Goal: Entertainment & Leisure: Consume media (video, audio)

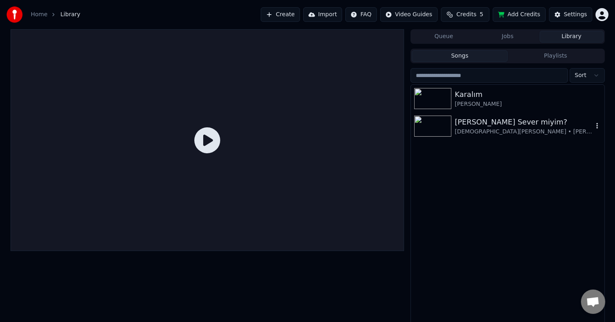
click at [439, 115] on div "[PERSON_NAME] Sever miyim? [DEMOGRAPHIC_DATA][PERSON_NAME] • [PERSON_NAME]" at bounding box center [507, 126] width 193 height 28
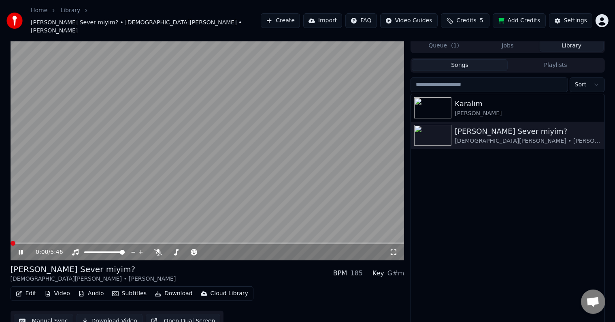
scroll to position [4, 0]
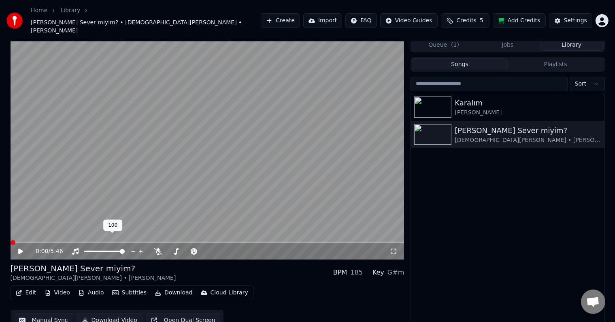
drag, startPoint x: 109, startPoint y: 241, endPoint x: 65, endPoint y: 238, distance: 44.7
click at [65, 247] on div "0:00 / 5:46" at bounding box center [213, 251] width 354 height 8
click at [84, 249] on span at bounding box center [86, 251] width 5 height 5
click at [208, 250] on span at bounding box center [187, 251] width 41 height 2
click at [185, 250] on span at bounding box center [205, 251] width 41 height 2
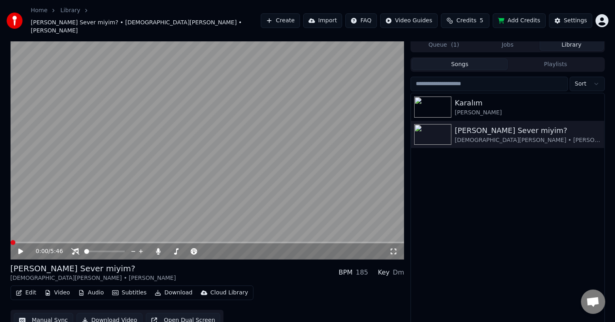
click at [106, 199] on video at bounding box center [208, 149] width 394 height 222
click at [48, 228] on video at bounding box center [208, 149] width 394 height 222
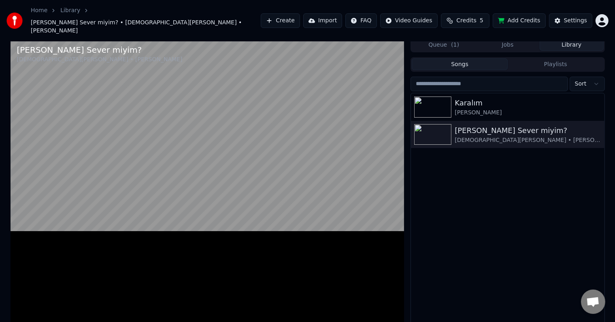
scroll to position [0, 0]
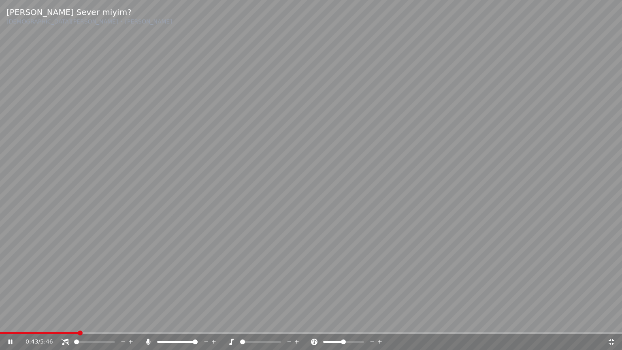
drag, startPoint x: 190, startPoint y: 343, endPoint x: 183, endPoint y: 343, distance: 6.1
click at [183, 321] on div at bounding box center [184, 342] width 65 height 8
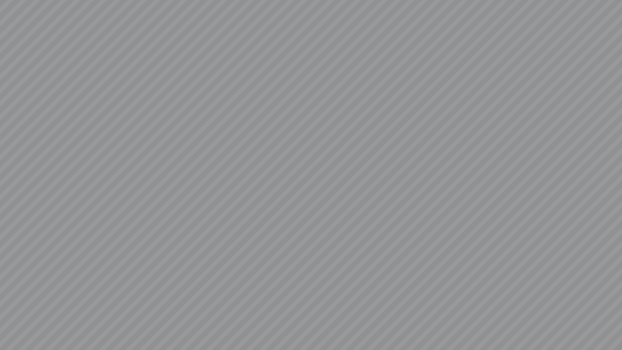
click at [183, 321] on div at bounding box center [311, 175] width 622 height 350
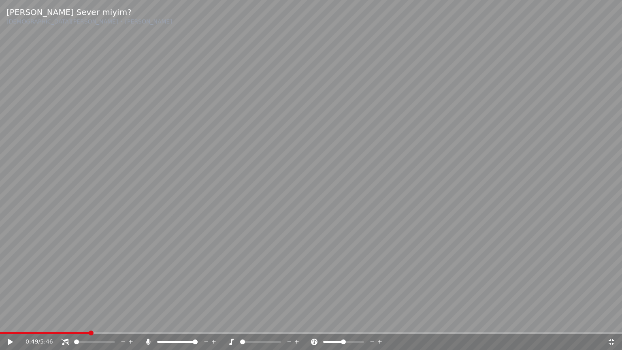
click at [198, 321] on span at bounding box center [177, 342] width 41 height 2
click at [264, 321] on div at bounding box center [267, 342] width 65 height 8
click at [264, 321] on span at bounding box center [260, 342] width 41 height 2
click at [264, 321] on span at bounding box center [263, 341] width 5 height 5
click at [254, 276] on video at bounding box center [311, 175] width 622 height 350
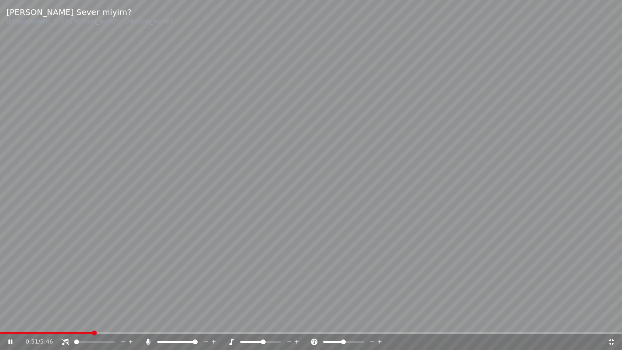
click at [288, 321] on icon at bounding box center [290, 342] width 8 height 8
click at [74, 321] on span at bounding box center [94, 342] width 41 height 2
click at [261, 321] on span at bounding box center [260, 341] width 5 height 5
click at [366, 226] on video at bounding box center [311, 175] width 622 height 350
click at [11, 321] on icon at bounding box center [10, 342] width 5 height 6
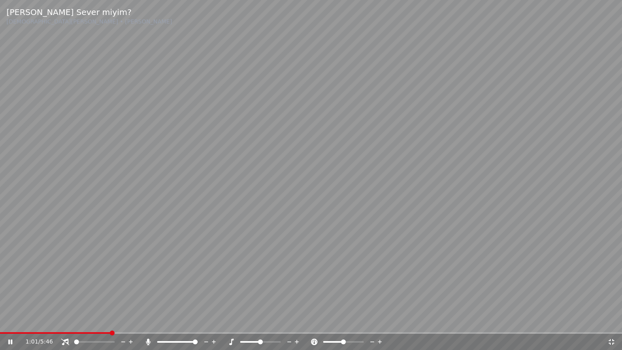
click at [381, 321] on icon at bounding box center [380, 342] width 8 height 8
click at [373, 321] on icon at bounding box center [373, 342] width 8 height 8
click at [290, 321] on icon at bounding box center [290, 342] width 8 height 8
click at [297, 321] on icon at bounding box center [297, 342] width 8 height 8
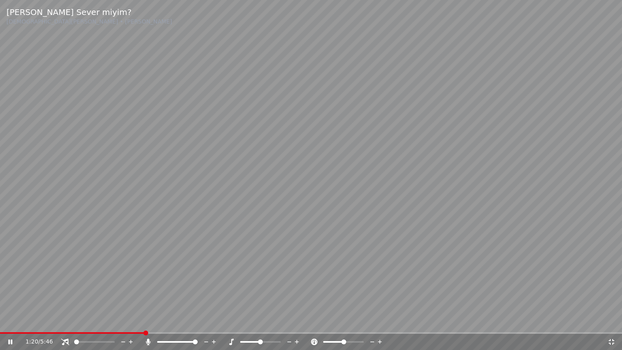
click at [569, 172] on video at bounding box center [311, 175] width 622 height 350
click at [565, 187] on video at bounding box center [311, 175] width 622 height 350
click at [263, 321] on span at bounding box center [260, 341] width 5 height 5
click at [501, 275] on video at bounding box center [311, 175] width 622 height 350
click at [522, 276] on video at bounding box center [311, 175] width 622 height 350
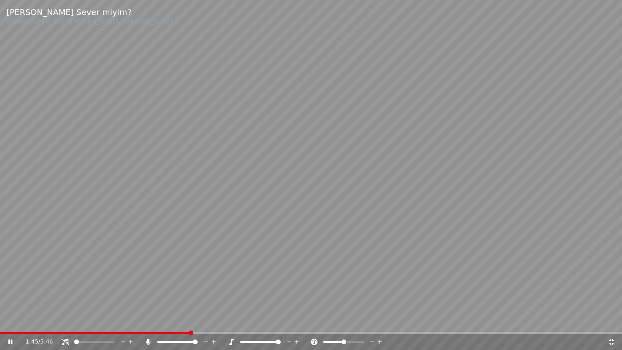
click at [261, 321] on span at bounding box center [260, 342] width 41 height 2
click at [266, 321] on span at bounding box center [311, 333] width 622 height 2
click at [280, 321] on span at bounding box center [311, 333] width 622 height 2
click at [284, 321] on video at bounding box center [311, 175] width 622 height 350
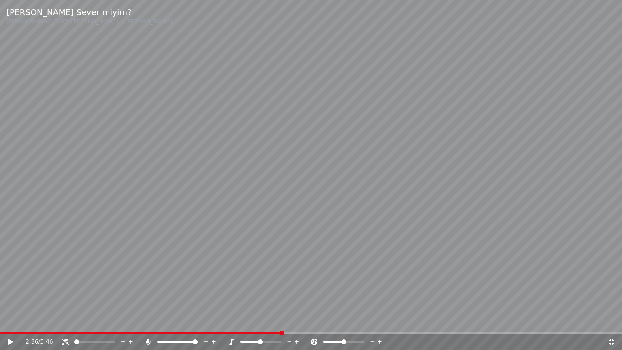
click at [289, 321] on span at bounding box center [311, 333] width 622 height 2
click at [303, 321] on video at bounding box center [311, 175] width 622 height 350
click at [258, 321] on span at bounding box center [260, 341] width 5 height 5
click at [464, 269] on video at bounding box center [311, 175] width 622 height 350
click at [521, 254] on video at bounding box center [311, 175] width 622 height 350
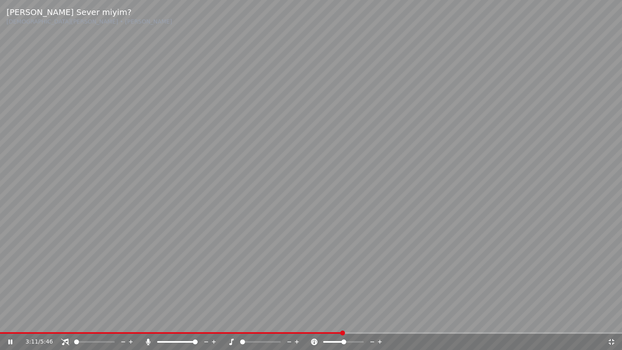
click at [297, 321] on icon at bounding box center [297, 342] width 4 height 4
click at [375, 173] on video at bounding box center [311, 175] width 622 height 350
drag, startPoint x: 298, startPoint y: 342, endPoint x: 622, endPoint y: 240, distance: 339.3
click at [298, 321] on icon at bounding box center [297, 342] width 8 height 8
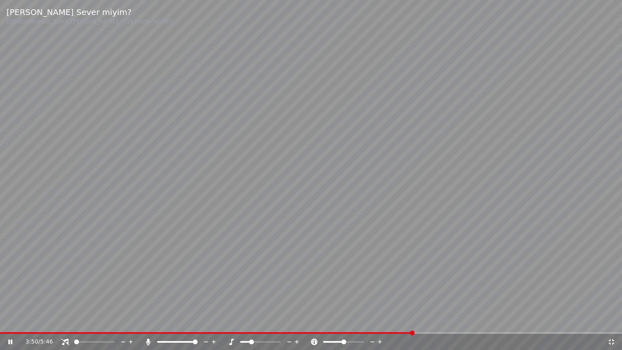
click at [267, 321] on span at bounding box center [260, 342] width 41 height 2
drag, startPoint x: 437, startPoint y: 337, endPoint x: 445, endPoint y: 335, distance: 7.9
click at [442, 321] on div "3:51 / 5:46" at bounding box center [311, 342] width 622 height 16
click at [445, 321] on div "3:51 / 5:46" at bounding box center [311, 342] width 622 height 16
click at [448, 321] on div "3:51 / 5:46" at bounding box center [311, 342] width 622 height 16
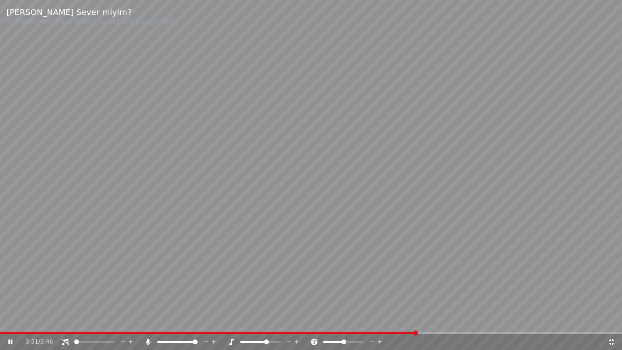
click at [450, 321] on div "3:51 / 5:46" at bounding box center [311, 341] width 622 height 18
click at [451, 321] on span at bounding box center [311, 333] width 622 height 2
click at [192, 321] on div at bounding box center [184, 342] width 65 height 8
click at [612, 321] on icon at bounding box center [612, 342] width 8 height 6
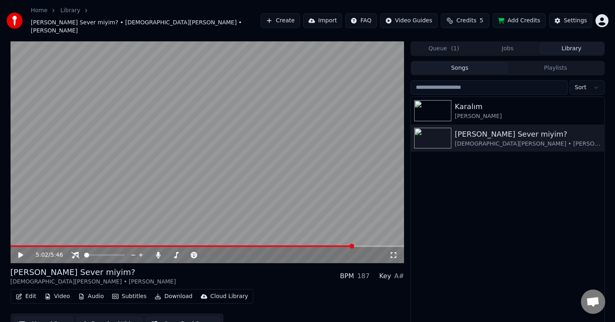
drag, startPoint x: 394, startPoint y: 241, endPoint x: 396, endPoint y: 247, distance: 5.6
click at [396, 247] on div "5:02 / 5:46" at bounding box center [208, 255] width 394 height 16
click at [338, 266] on div "[PERSON_NAME] Sever miyim? [DEMOGRAPHIC_DATA][PERSON_NAME] • [PERSON_NAME] BPM …" at bounding box center [208, 275] width 394 height 19
click at [398, 247] on div "5:02 / 5:46" at bounding box center [208, 255] width 394 height 16
click at [397, 252] on icon at bounding box center [394, 255] width 8 height 6
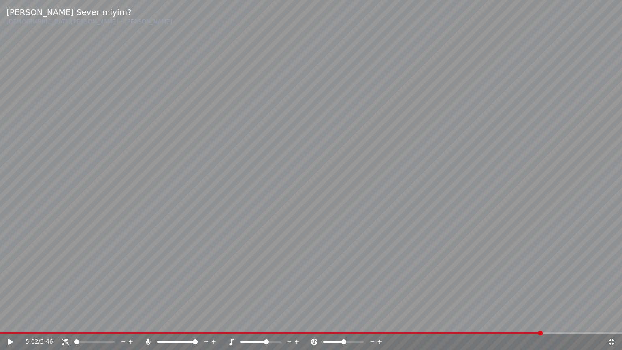
click at [523, 229] on video at bounding box center [311, 175] width 622 height 350
click at [192, 321] on div at bounding box center [184, 342] width 65 height 8
click at [180, 321] on span at bounding box center [168, 342] width 23 height 2
click at [488, 321] on video at bounding box center [311, 175] width 622 height 350
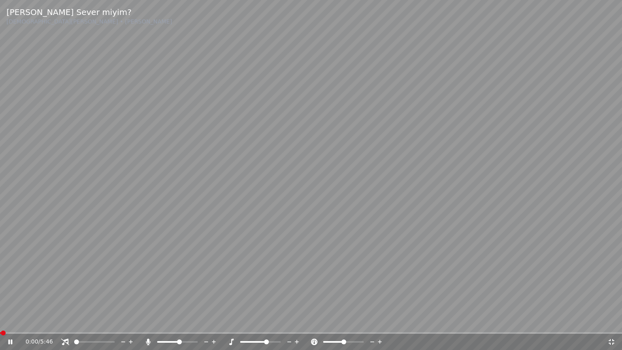
click at [475, 321] on video at bounding box center [311, 175] width 622 height 350
click at [471, 321] on video at bounding box center [311, 175] width 622 height 350
drag, startPoint x: 122, startPoint y: 330, endPoint x: 126, endPoint y: 332, distance: 4.7
click at [124, 321] on video at bounding box center [311, 175] width 622 height 350
click at [128, 321] on span at bounding box center [311, 333] width 622 height 2
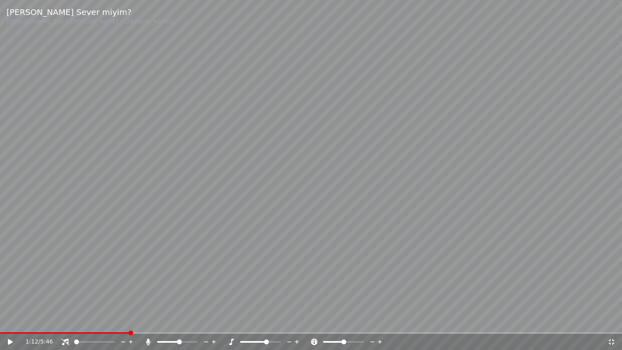
click at [149, 306] on video at bounding box center [311, 175] width 622 height 350
click at [223, 262] on video at bounding box center [311, 175] width 622 height 350
click at [612, 321] on icon at bounding box center [612, 342] width 8 height 6
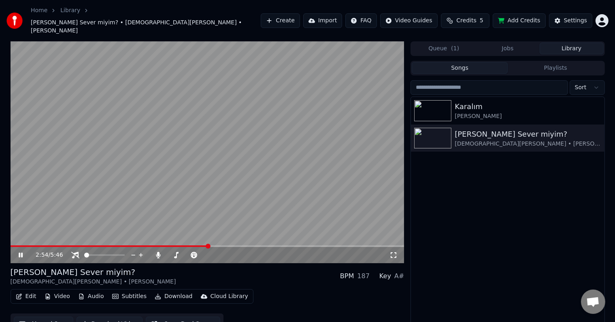
click at [476, 17] on span "Credits" at bounding box center [466, 21] width 20 height 8
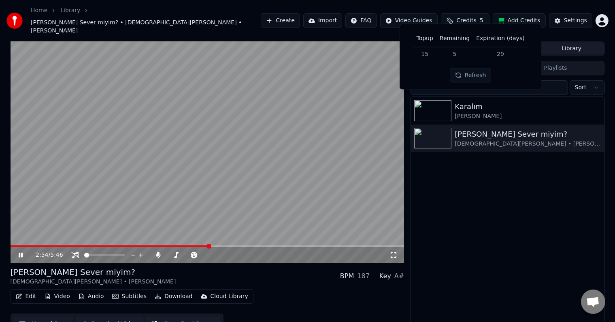
click at [475, 73] on button "Refresh" at bounding box center [471, 75] width 42 height 15
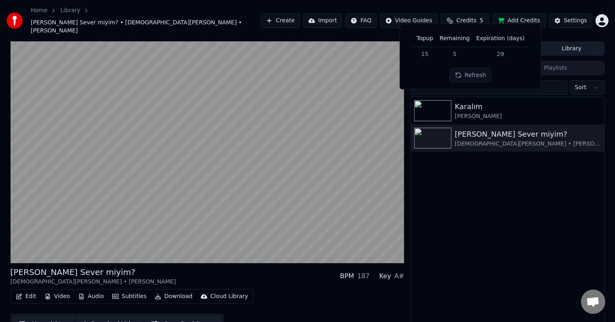
click at [498, 50] on td "29" at bounding box center [500, 54] width 55 height 15
drag, startPoint x: 469, startPoint y: 54, endPoint x: 464, endPoint y: 55, distance: 5.3
click at [468, 54] on td "5" at bounding box center [455, 54] width 36 height 15
click at [464, 55] on td "5" at bounding box center [455, 54] width 36 height 15
click at [461, 55] on td "5" at bounding box center [455, 54] width 36 height 15
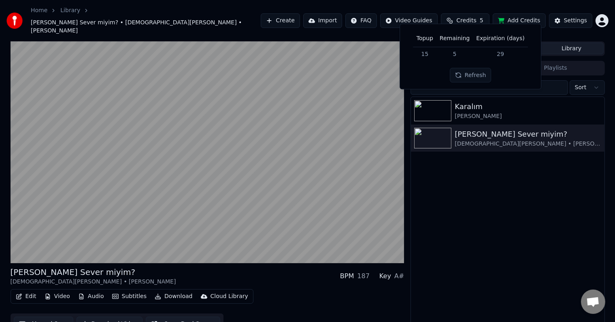
drag, startPoint x: 458, startPoint y: 55, endPoint x: 447, endPoint y: 54, distance: 11.3
click at [458, 55] on td "5" at bounding box center [455, 54] width 36 height 15
drag, startPoint x: 447, startPoint y: 54, endPoint x: 434, endPoint y: 54, distance: 13.0
click at [446, 54] on td "5" at bounding box center [455, 54] width 36 height 15
drag, startPoint x: 434, startPoint y: 54, endPoint x: 452, endPoint y: 53, distance: 17.4
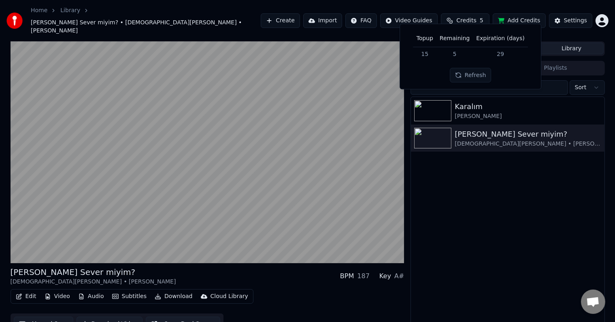
click at [436, 54] on td "15" at bounding box center [425, 54] width 23 height 15
click at [470, 53] on td "5" at bounding box center [455, 54] width 36 height 15
click at [484, 54] on tr "15 5 29" at bounding box center [471, 54] width 115 height 15
drag, startPoint x: 501, startPoint y: 55, endPoint x: 480, endPoint y: 66, distance: 24.3
click at [499, 57] on td "29" at bounding box center [500, 54] width 55 height 15
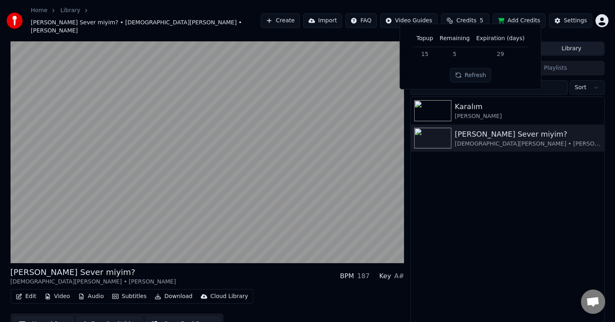
click at [478, 67] on div "Topup Remaining Expiration (days) 15 5 29 Refresh" at bounding box center [471, 56] width 128 height 52
click at [478, 70] on button "Refresh" at bounding box center [471, 75] width 42 height 15
click at [462, 169] on div "Karalım [PERSON_NAME] Ben Seni Sever miyim? [DEMOGRAPHIC_DATA][PERSON_NAME] • […" at bounding box center [507, 217] width 193 height 241
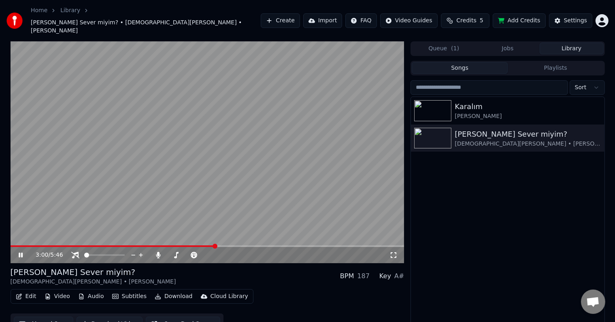
click at [388, 251] on div "3:00 / 5:46 [PERSON_NAME] Sever miyim? [DEMOGRAPHIC_DATA][PERSON_NAME] • [PERSO…" at bounding box center [208, 189] width 394 height 296
drag, startPoint x: 388, startPoint y: 251, endPoint x: 394, endPoint y: 246, distance: 7.8
click at [391, 247] on div "3:00 / 5:46 [PERSON_NAME] Sever miyim? [DEMOGRAPHIC_DATA][PERSON_NAME] • [PERSO…" at bounding box center [208, 189] width 394 height 296
click at [394, 251] on div "3:00 / 5:46" at bounding box center [208, 255] width 388 height 8
drag, startPoint x: 356, startPoint y: 272, endPoint x: 360, endPoint y: 262, distance: 10.7
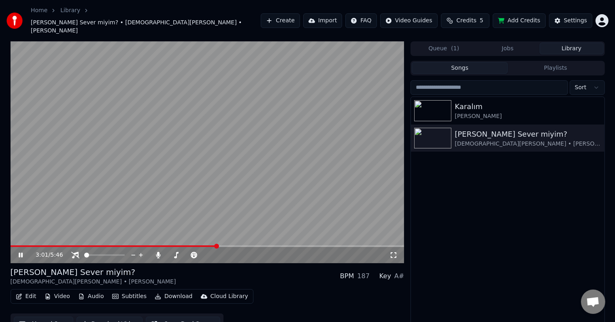
click at [356, 271] on div "[PERSON_NAME] Sever miyim? [DEMOGRAPHIC_DATA][PERSON_NAME] • [PERSON_NAME] BPM …" at bounding box center [208, 275] width 394 height 19
click at [381, 250] on div "3:02 / 5:46" at bounding box center [208, 255] width 394 height 16
click at [392, 252] on icon at bounding box center [394, 255] width 8 height 6
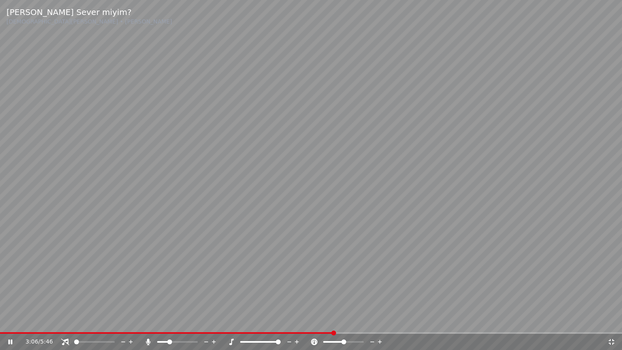
click at [281, 321] on span at bounding box center [260, 342] width 41 height 2
click at [356, 276] on video at bounding box center [311, 175] width 622 height 350
click at [500, 250] on video at bounding box center [311, 175] width 622 height 350
click at [179, 321] on span at bounding box center [177, 342] width 41 height 2
click at [177, 321] on span at bounding box center [177, 341] width 5 height 5
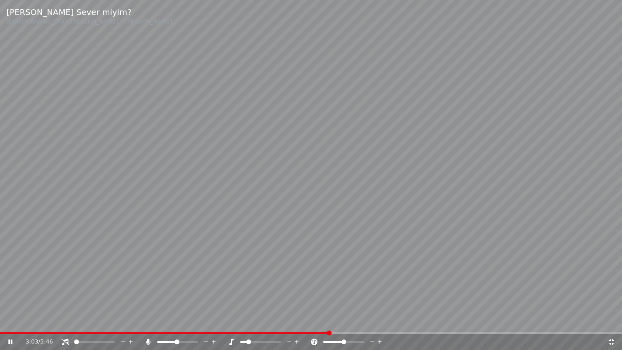
click at [240, 321] on span at bounding box center [243, 342] width 7 height 2
click at [246, 321] on span at bounding box center [248, 341] width 5 height 5
click at [296, 321] on icon at bounding box center [297, 342] width 8 height 8
click at [616, 321] on div "3:16 / 5:46" at bounding box center [311, 342] width 622 height 16
click at [610, 321] on icon at bounding box center [612, 342] width 8 height 6
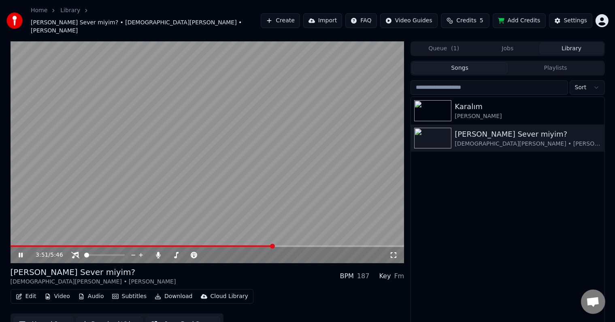
click at [392, 247] on div "3:51 / 5:46" at bounding box center [208, 255] width 394 height 16
click at [393, 251] on div "3:51 / 5:46" at bounding box center [208, 255] width 388 height 8
click at [396, 252] on icon at bounding box center [394, 255] width 8 height 6
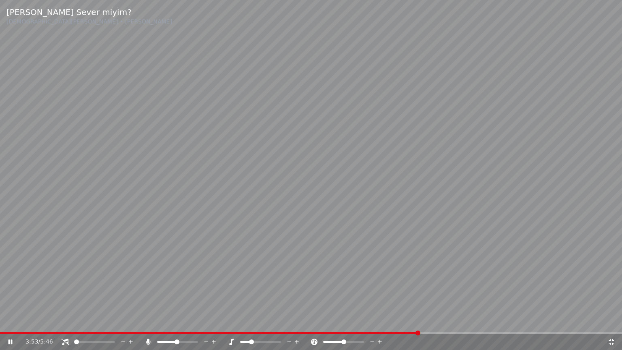
click at [293, 321] on div at bounding box center [267, 342] width 65 height 8
click at [294, 321] on icon at bounding box center [297, 342] width 8 height 8
click at [288, 321] on icon at bounding box center [290, 342] width 8 height 8
click at [240, 321] on span at bounding box center [260, 342] width 41 height 2
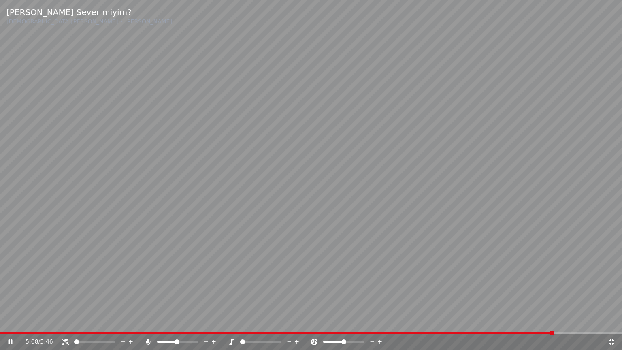
click at [185, 321] on span at bounding box center [177, 342] width 41 height 2
click at [192, 321] on span at bounding box center [177, 342] width 41 height 2
click at [258, 321] on div at bounding box center [267, 342] width 65 height 8
click at [254, 321] on div at bounding box center [267, 342] width 65 height 8
click at [255, 321] on div at bounding box center [267, 342] width 65 height 8
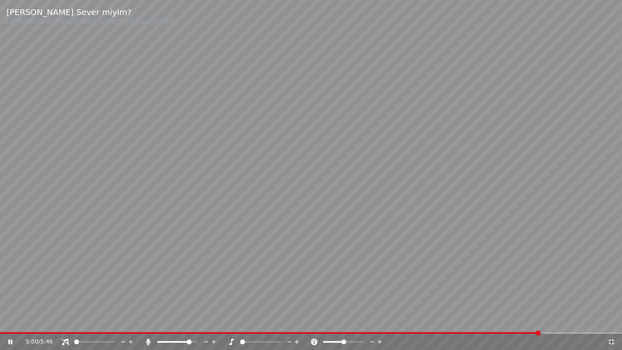
click at [253, 321] on div at bounding box center [267, 342] width 65 height 8
click at [254, 321] on span at bounding box center [260, 342] width 41 height 2
click at [251, 321] on span at bounding box center [251, 341] width 5 height 5
click at [248, 321] on span at bounding box center [260, 342] width 41 height 2
click at [251, 321] on span at bounding box center [248, 341] width 5 height 5
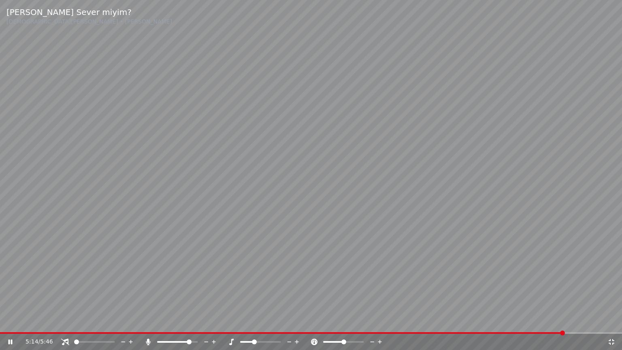
click at [253, 321] on span at bounding box center [254, 341] width 5 height 5
drag, startPoint x: 267, startPoint y: 343, endPoint x: 272, endPoint y: 342, distance: 5.0
click at [272, 321] on div at bounding box center [267, 342] width 65 height 8
click at [272, 321] on span at bounding box center [260, 342] width 41 height 2
click at [263, 321] on span at bounding box center [251, 342] width 23 height 2
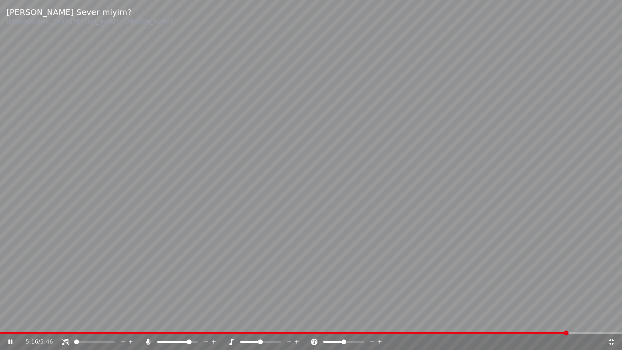
click at [260, 321] on span at bounding box center [250, 342] width 20 height 2
click at [281, 321] on span at bounding box center [260, 342] width 41 height 2
click at [293, 321] on icon at bounding box center [297, 342] width 8 height 8
click at [614, 321] on icon at bounding box center [612, 342] width 8 height 6
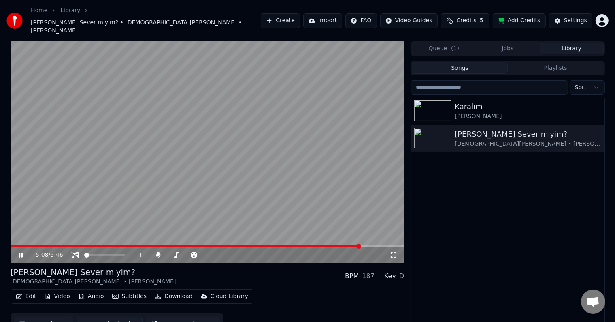
click at [393, 252] on icon at bounding box center [394, 255] width 8 height 6
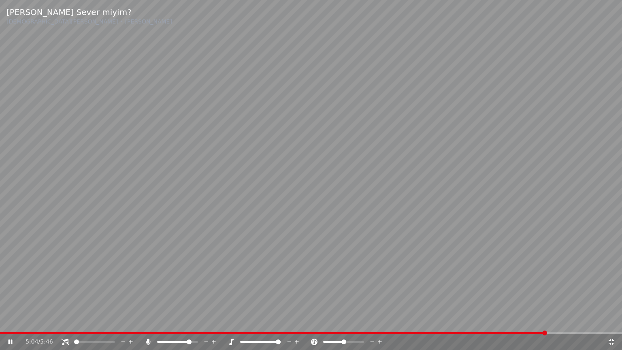
click at [290, 321] on icon at bounding box center [290, 342] width 8 height 8
click at [288, 321] on icon at bounding box center [290, 342] width 8 height 8
click at [215, 321] on div "5:12 / 5:46" at bounding box center [317, 342] width 582 height 8
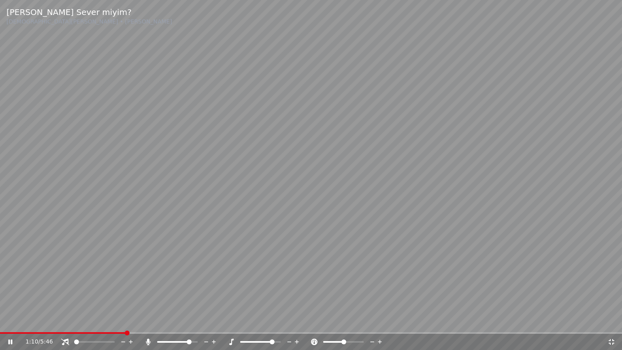
click at [126, 321] on span at bounding box center [63, 333] width 126 height 2
click at [240, 321] on span at bounding box center [257, 342] width 34 height 2
drag, startPoint x: 612, startPoint y: 343, endPoint x: 588, endPoint y: 302, distance: 47.0
click at [612, 321] on icon at bounding box center [612, 342] width 8 height 6
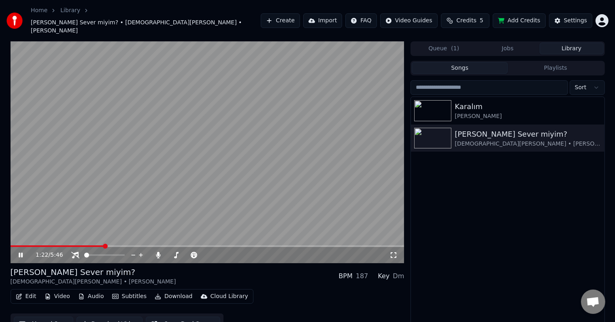
click at [397, 252] on icon at bounding box center [394, 255] width 8 height 6
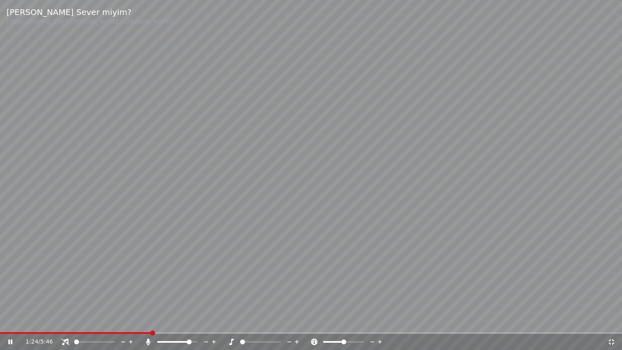
click at [294, 321] on icon at bounding box center [297, 342] width 8 height 8
click at [136, 321] on span at bounding box center [77, 333] width 154 height 2
drag, startPoint x: 616, startPoint y: 343, endPoint x: 612, endPoint y: 341, distance: 4.4
click at [614, 321] on div "1:17 / 5:46" at bounding box center [311, 342] width 616 height 8
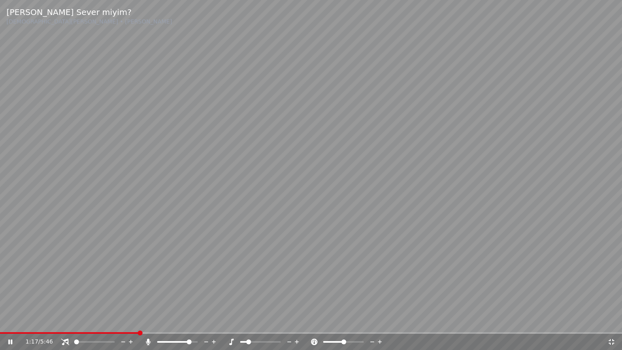
click at [612, 321] on icon at bounding box center [612, 342] width 8 height 6
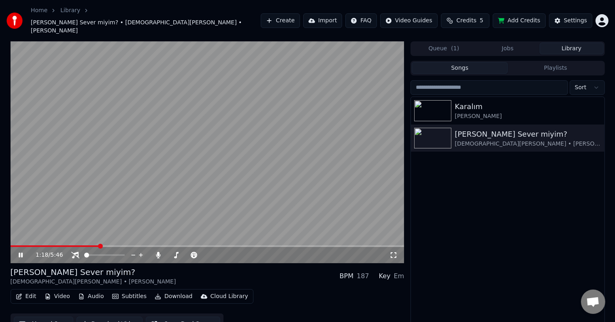
click at [391, 252] on icon at bounding box center [394, 255] width 6 height 6
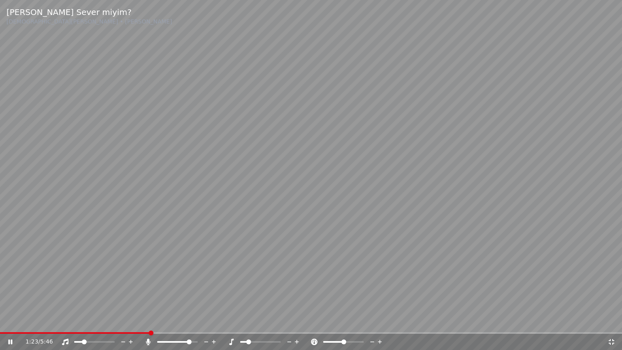
click at [82, 321] on span at bounding box center [84, 341] width 5 height 5
click at [79, 321] on span at bounding box center [81, 341] width 5 height 5
drag, startPoint x: 82, startPoint y: 344, endPoint x: 70, endPoint y: 344, distance: 12.6
click at [70, 321] on div at bounding box center [101, 342] width 65 height 8
click at [296, 321] on icon at bounding box center [297, 342] width 8 height 8
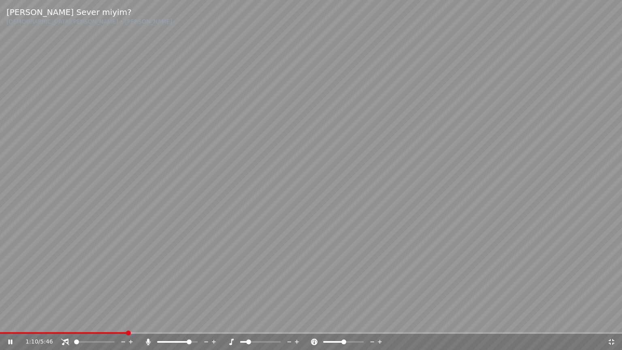
click at [296, 321] on icon at bounding box center [297, 342] width 8 height 8
click at [266, 321] on span at bounding box center [260, 342] width 41 height 2
click at [267, 321] on div at bounding box center [267, 342] width 65 height 8
click at [264, 321] on span at bounding box center [260, 342] width 41 height 2
click at [267, 298] on video at bounding box center [311, 175] width 622 height 350
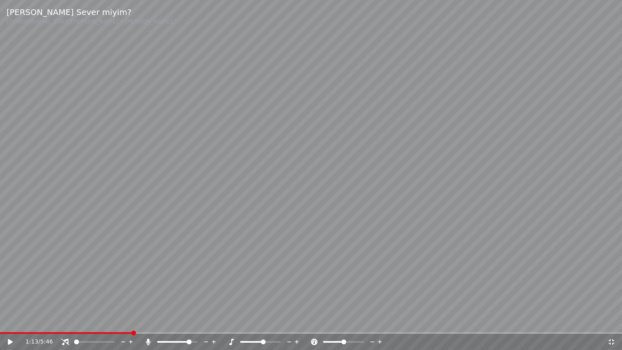
click at [460, 224] on video at bounding box center [311, 175] width 622 height 350
click at [614, 321] on div "1:14 / 5:46" at bounding box center [311, 342] width 622 height 16
click at [608, 321] on icon at bounding box center [612, 342] width 8 height 6
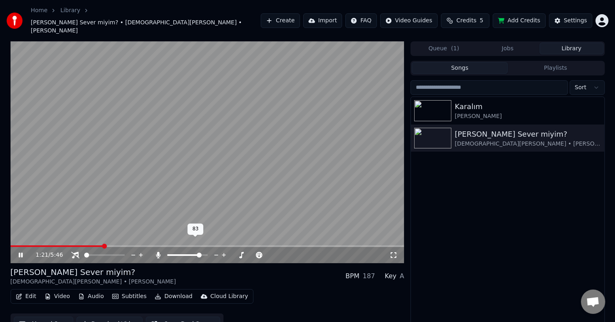
click at [190, 251] on div at bounding box center [194, 255] width 65 height 8
click at [187, 254] on span at bounding box center [184, 255] width 34 height 2
click at [187, 252] on span at bounding box center [187, 254] width 5 height 5
click at [190, 252] on span at bounding box center [187, 254] width 5 height 5
click at [284, 266] on div "[PERSON_NAME] Sever miyim? [DEMOGRAPHIC_DATA][PERSON_NAME] • [PERSON_NAME] BPM …" at bounding box center [208, 275] width 394 height 19
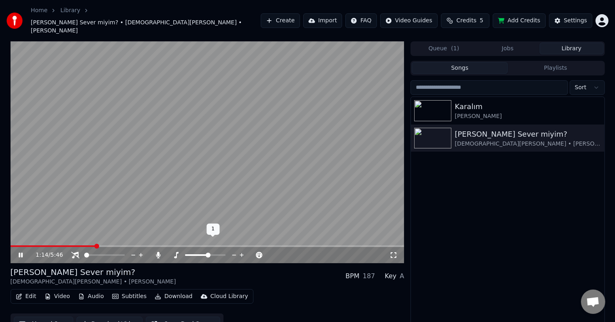
click at [238, 251] on icon at bounding box center [242, 255] width 8 height 8
click at [258, 266] on div "[PERSON_NAME] Sever miyim? [DEMOGRAPHIC_DATA][PERSON_NAME] • [PERSON_NAME] BPM …" at bounding box center [208, 275] width 394 height 19
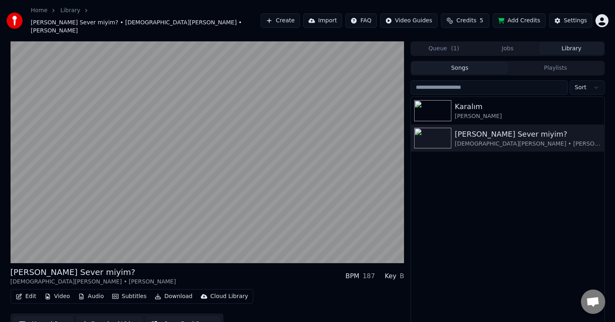
drag, startPoint x: 308, startPoint y: 122, endPoint x: 313, endPoint y: 123, distance: 4.5
click at [308, 122] on video at bounding box center [208, 152] width 394 height 222
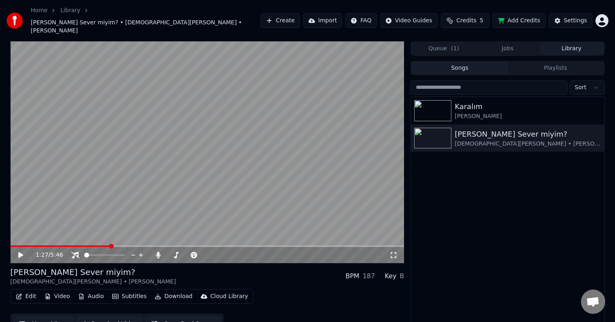
click at [323, 157] on video at bounding box center [208, 152] width 394 height 222
drag, startPoint x: 188, startPoint y: 243, endPoint x: 174, endPoint y: 243, distance: 13.4
click at [174, 251] on div at bounding box center [208, 255] width 73 height 8
drag, startPoint x: 196, startPoint y: 244, endPoint x: 177, endPoint y: 243, distance: 19.5
click at [177, 251] on div at bounding box center [208, 255] width 73 height 8
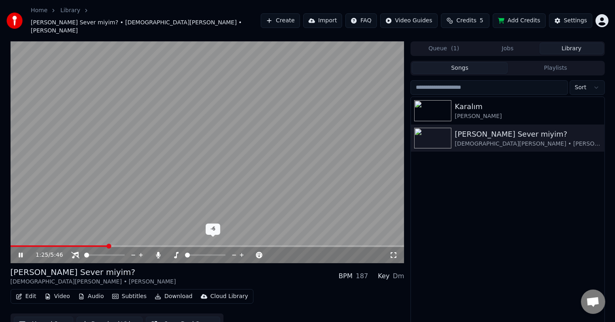
click at [185, 254] on span at bounding box center [185, 255] width 0 height 2
click at [191, 194] on video at bounding box center [208, 152] width 394 height 222
drag, startPoint x: 245, startPoint y: 181, endPoint x: 239, endPoint y: 166, distance: 16.5
click at [238, 179] on video at bounding box center [208, 152] width 394 height 222
